Goal: Task Accomplishment & Management: Manage account settings

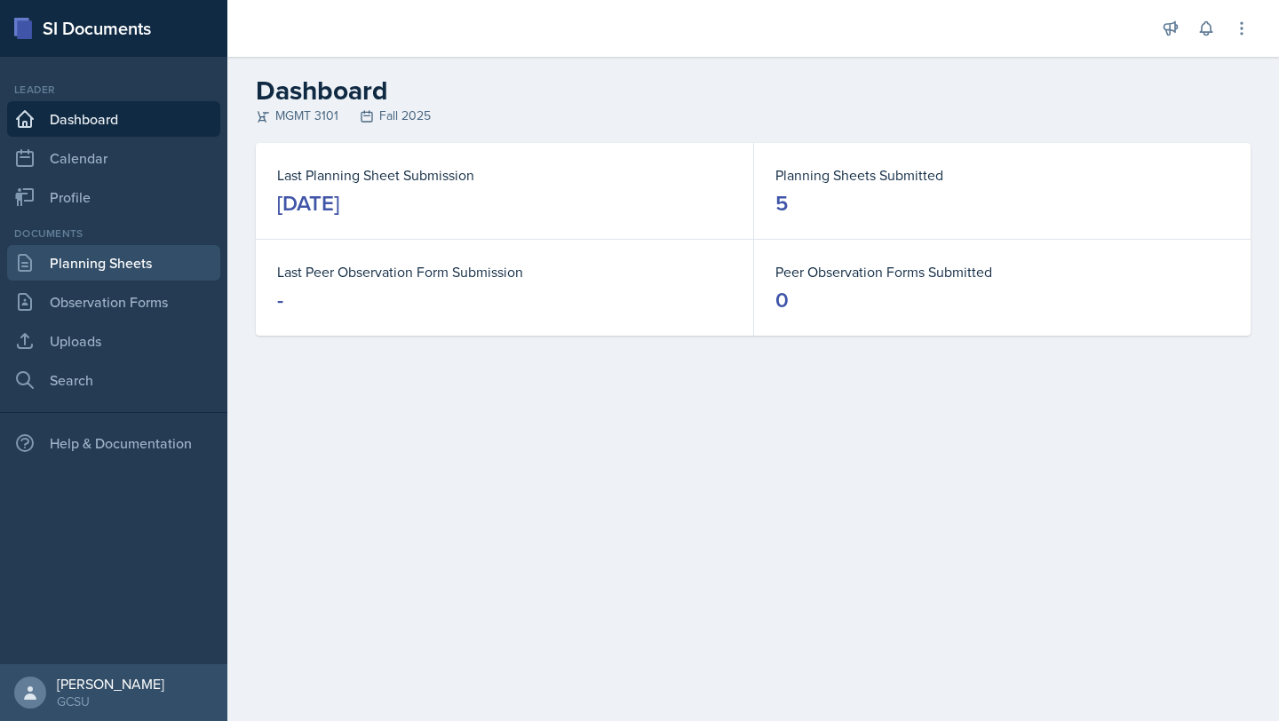
click at [115, 266] on link "Planning Sheets" at bounding box center [113, 263] width 213 height 36
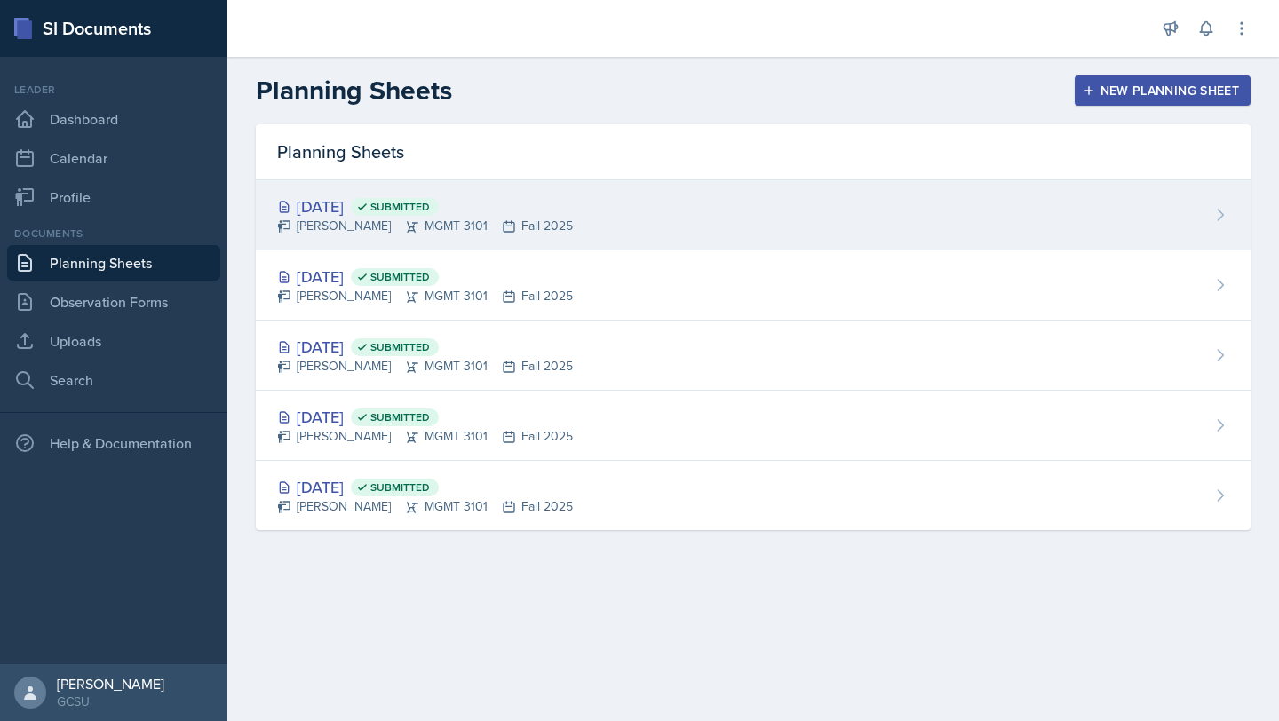
click at [492, 208] on div "[DATE] Submitted" at bounding box center [425, 207] width 296 height 24
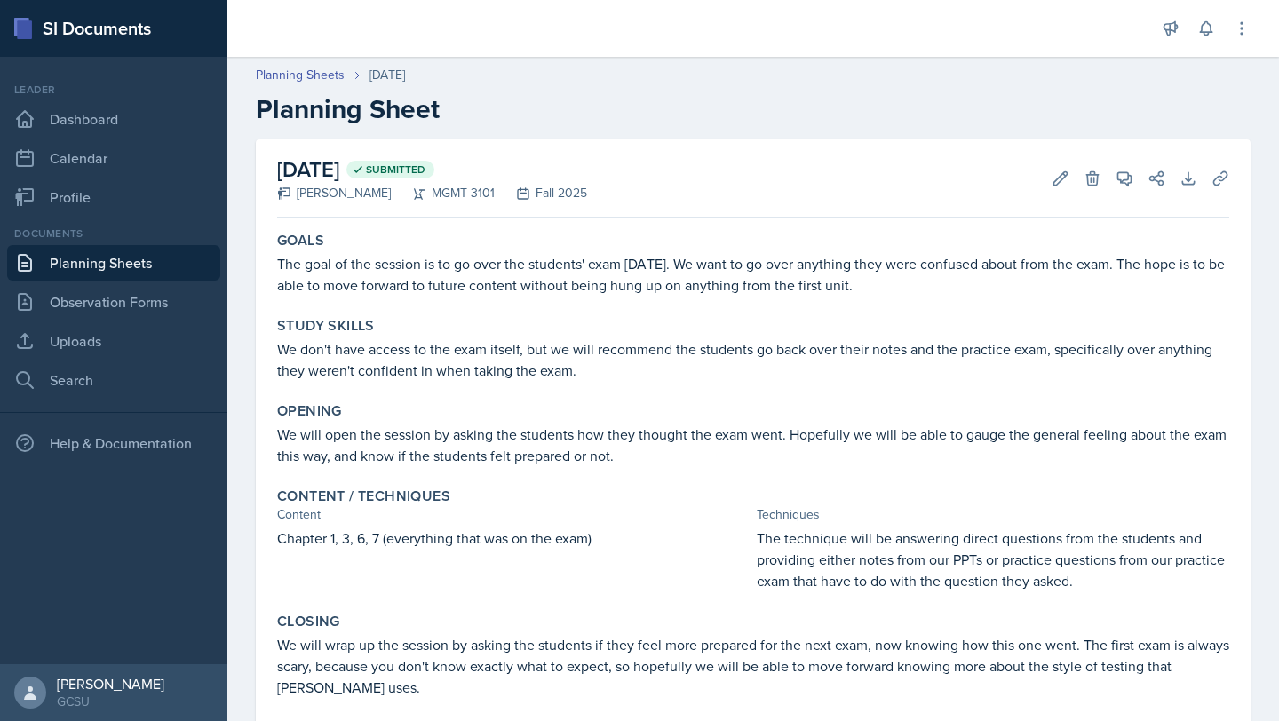
scroll to position [91, 0]
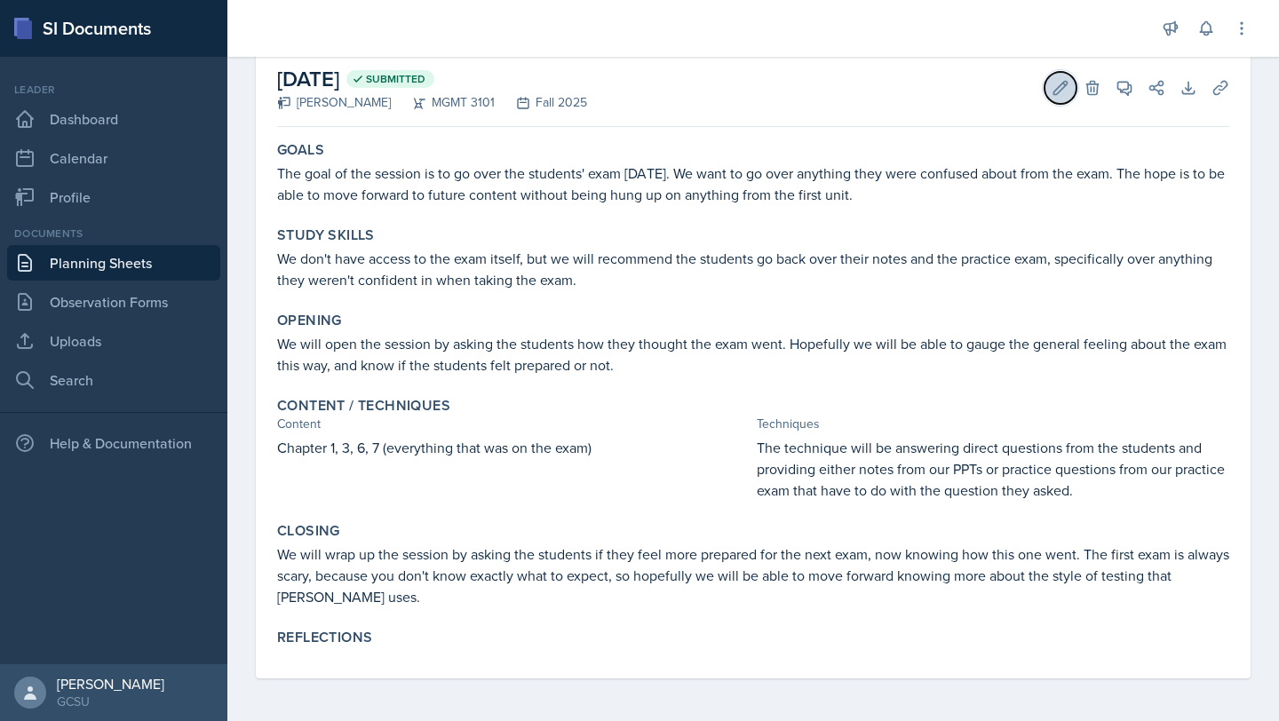
click at [1061, 91] on icon at bounding box center [1061, 88] width 18 height 18
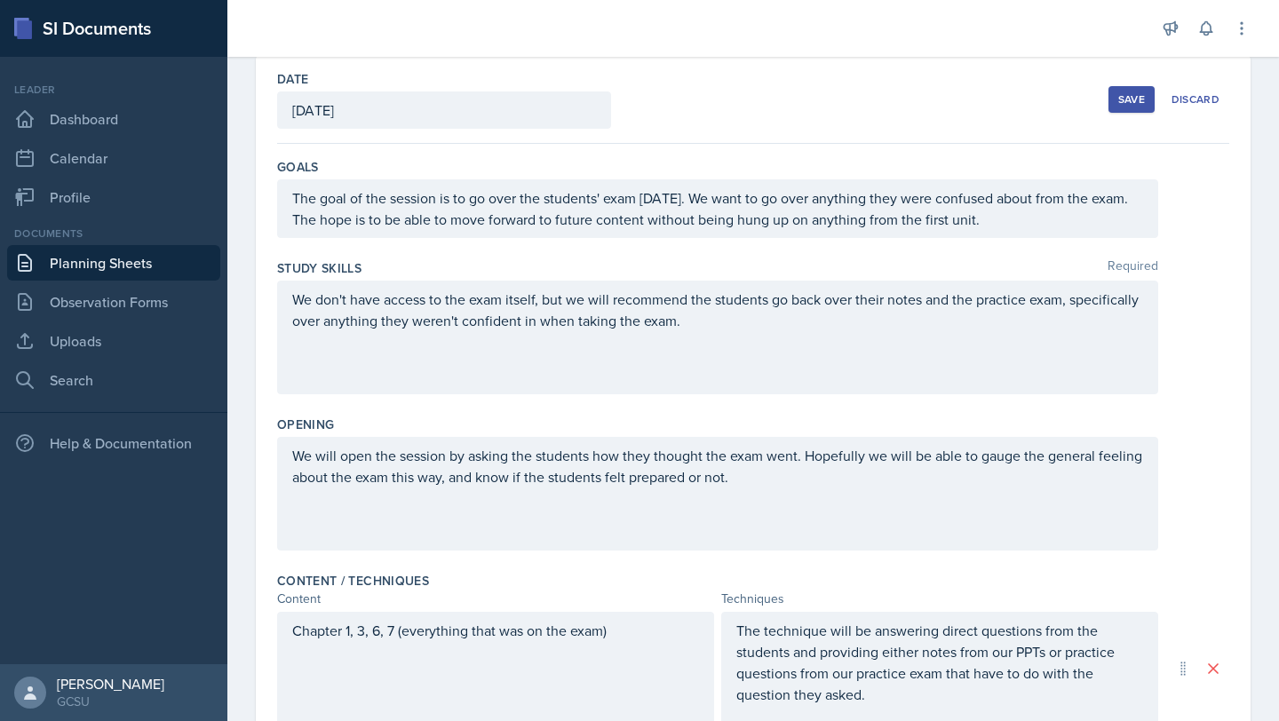
scroll to position [505, 0]
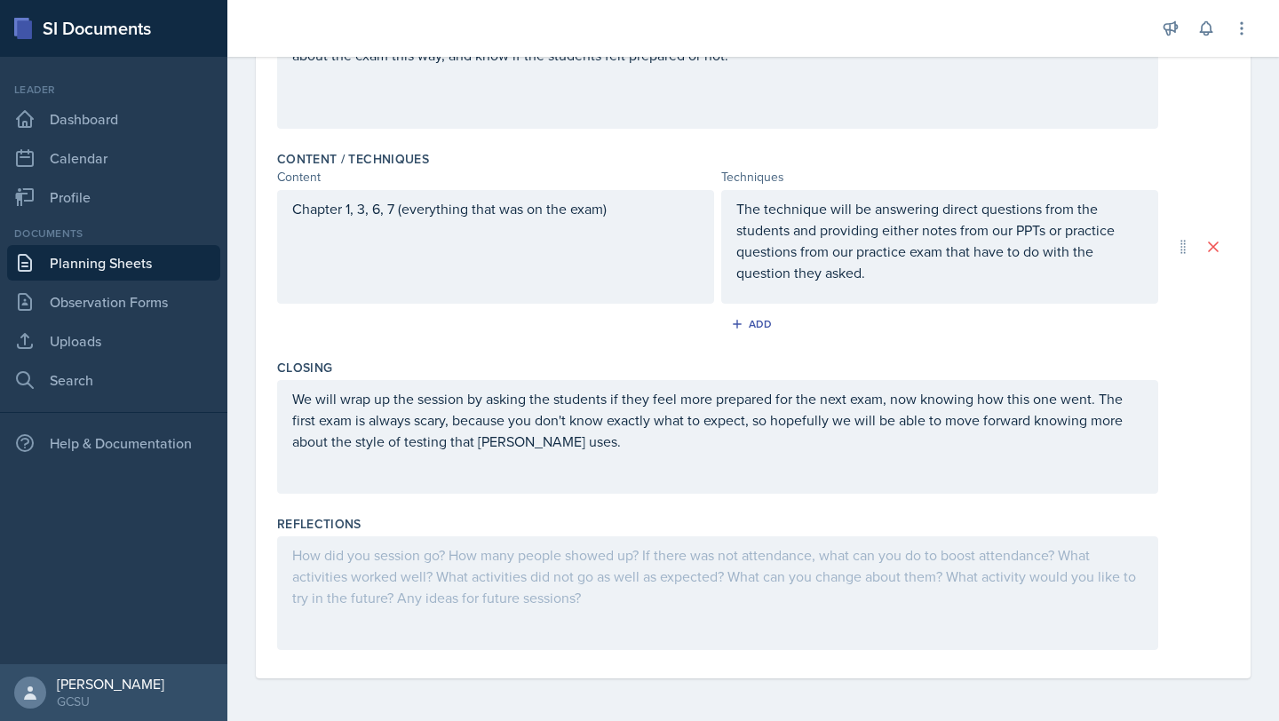
click at [484, 584] on div at bounding box center [717, 593] width 881 height 114
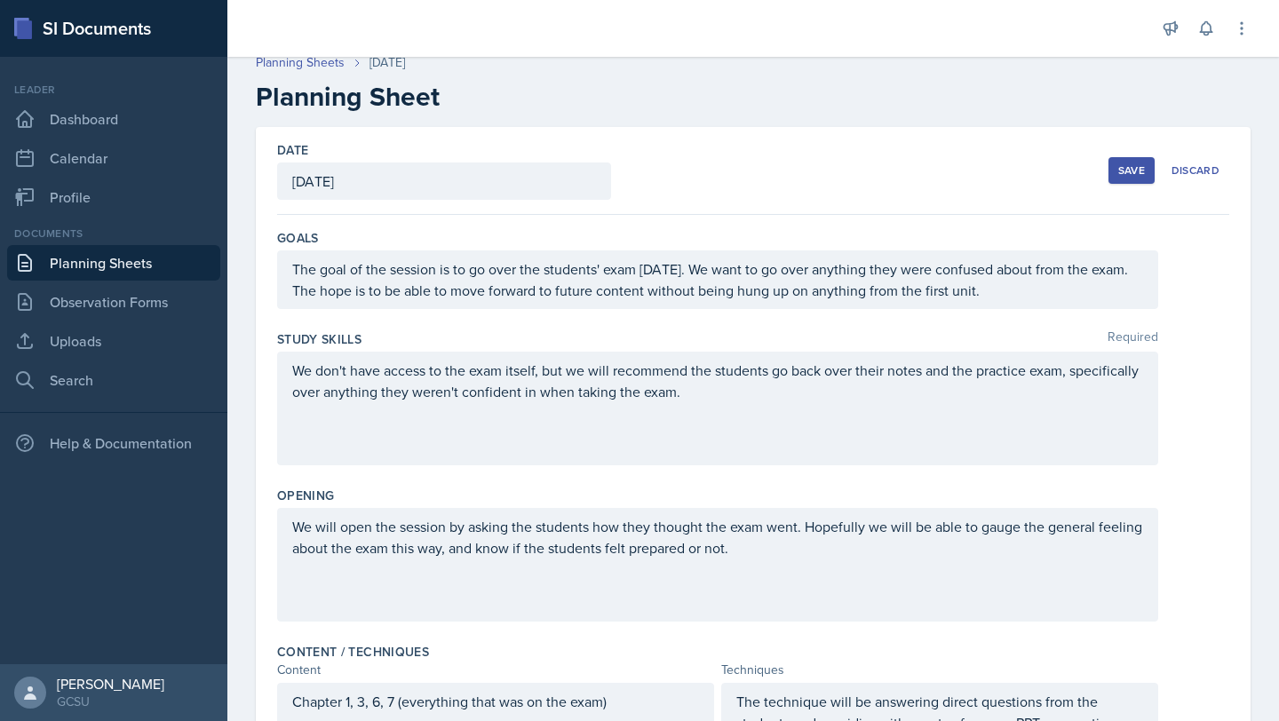
scroll to position [0, 0]
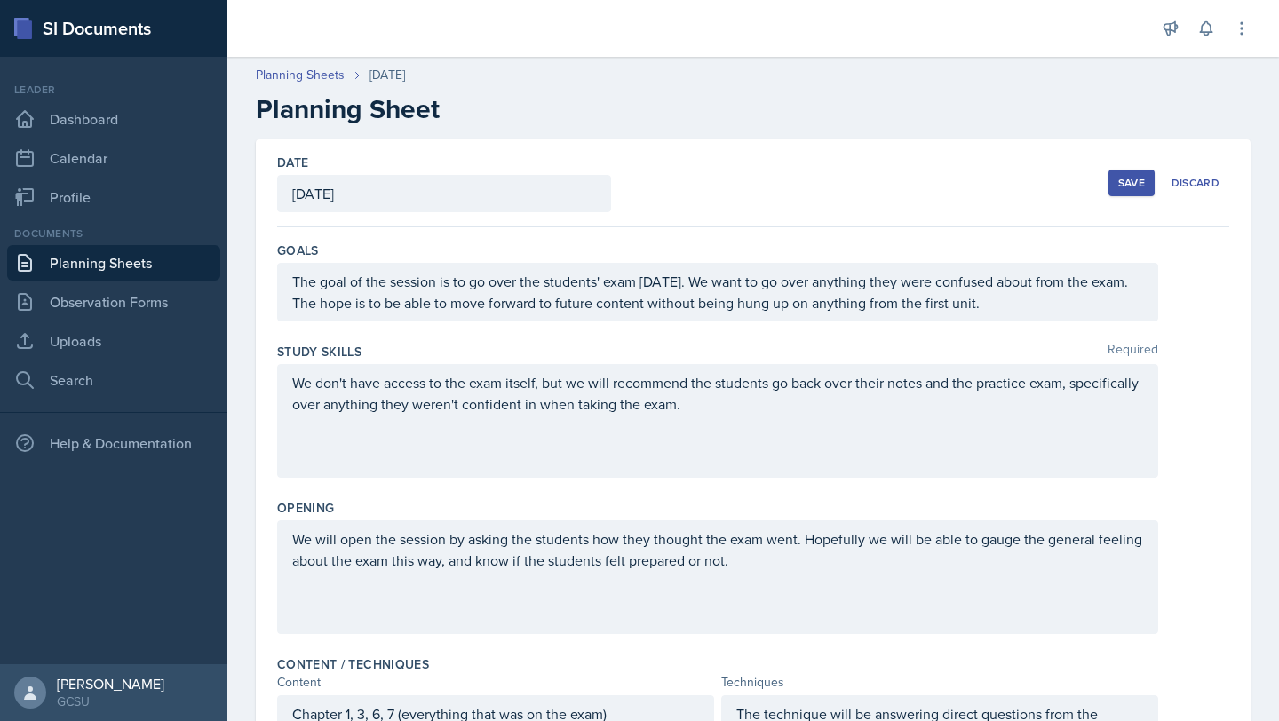
click at [1123, 179] on div "Save" at bounding box center [1131, 183] width 27 height 14
